Goal: Check status: Check status

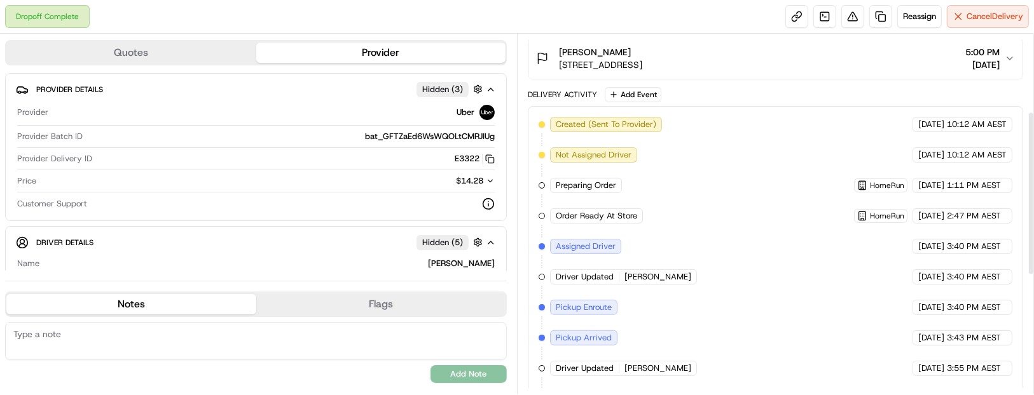
scroll to position [92, 0]
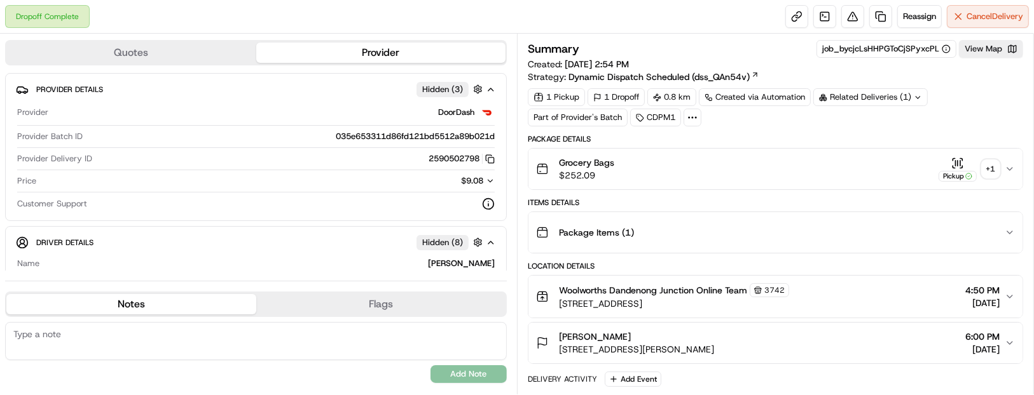
click at [986, 167] on div "+ 1" at bounding box center [991, 169] width 18 height 18
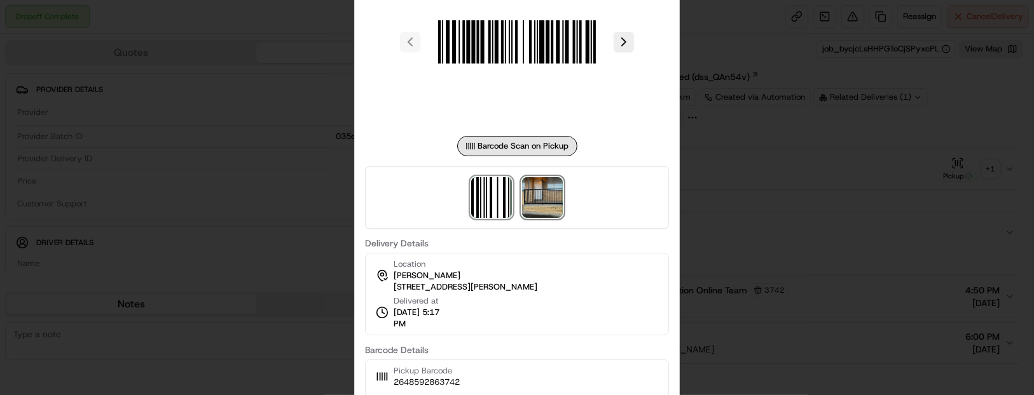
click at [537, 197] on img at bounding box center [542, 197] width 41 height 41
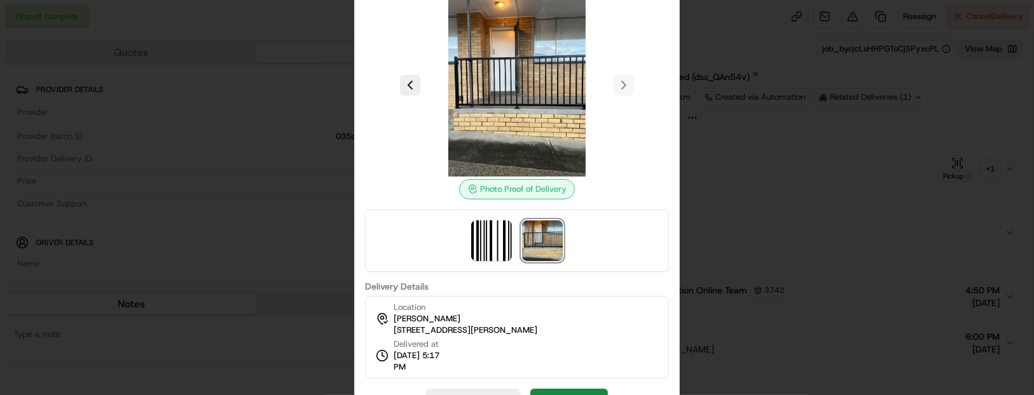
click at [510, 82] on img at bounding box center [516, 85] width 183 height 183
